Goal: Transaction & Acquisition: Subscribe to service/newsletter

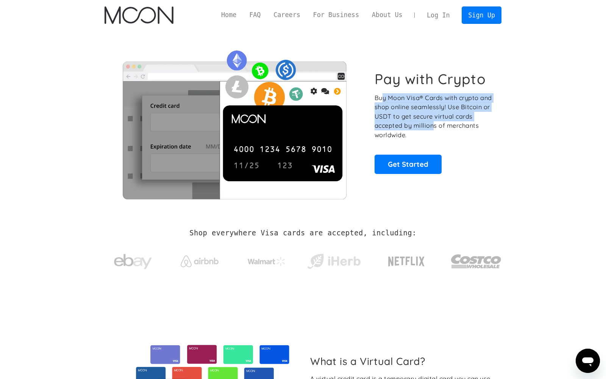
drag, startPoint x: 384, startPoint y: 97, endPoint x: 433, endPoint y: 126, distance: 57.2
click at [433, 126] on p "Buy Moon Visa® Cards with crypto and shop online seamlessly! Use Bitcoin or USD…" at bounding box center [434, 116] width 119 height 47
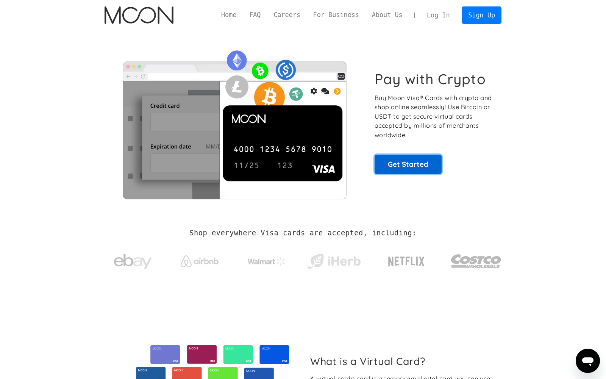
click at [393, 165] on link "Get Started" at bounding box center [408, 164] width 67 height 19
click at [235, 14] on link "Home" at bounding box center [229, 14] width 28 height 9
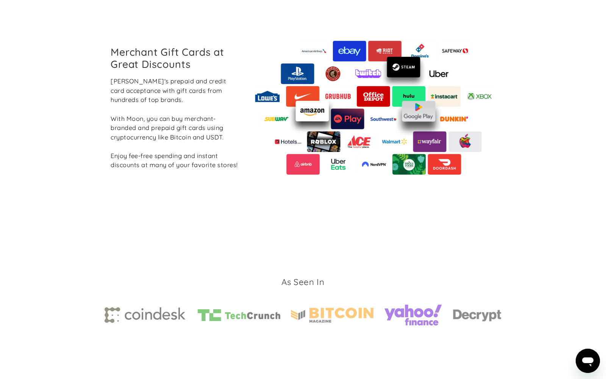
scroll to position [1101, 0]
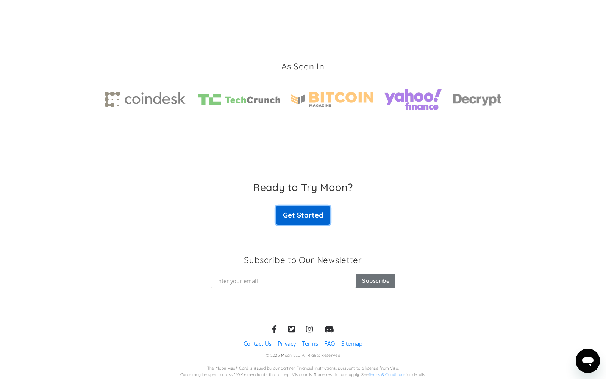
click at [298, 211] on link "Get Started" at bounding box center [303, 215] width 55 height 19
